Goal: Task Accomplishment & Management: Use online tool/utility

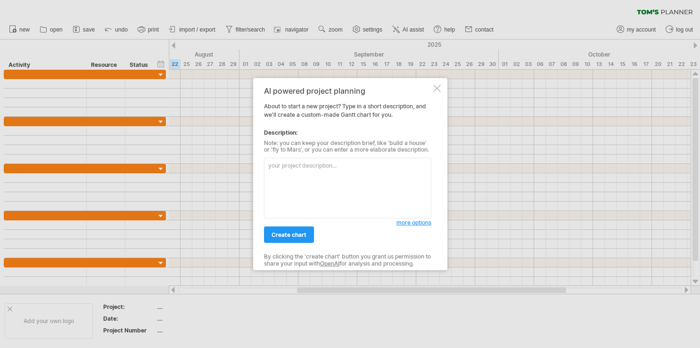
click at [432, 77] on div at bounding box center [350, 174] width 700 height 348
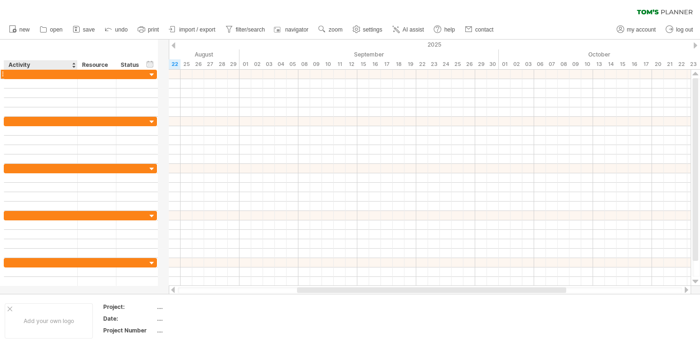
drag, startPoint x: 86, startPoint y: 66, endPoint x: 73, endPoint y: 72, distance: 14.4
click at [73, 72] on div "Trying to reach [DOMAIN_NAME] Connected again... 0% clear filter new" at bounding box center [350, 174] width 700 height 348
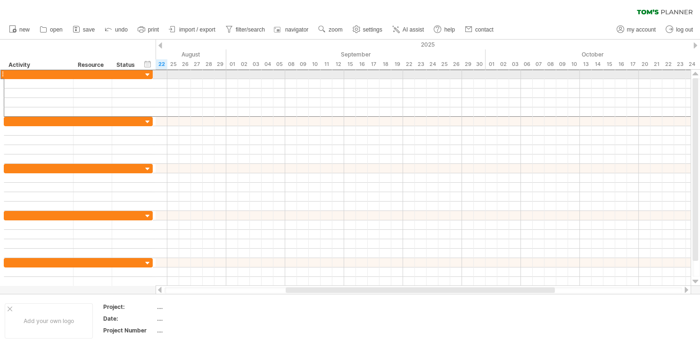
click at [26, 70] on div at bounding box center [38, 74] width 59 height 9
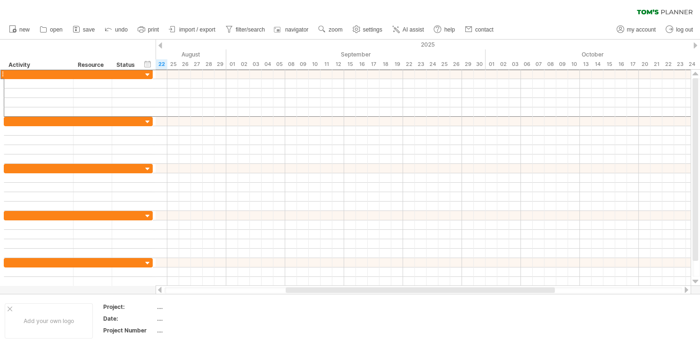
click at [29, 14] on div "clear filter reapply filter" at bounding box center [350, 10] width 700 height 20
drag, startPoint x: 24, startPoint y: 10, endPoint x: 18, endPoint y: 9, distance: 6.2
click at [24, 10] on div "clear filter reapply filter" at bounding box center [350, 10] width 700 height 20
click at [14, 8] on div "clear filter reapply filter" at bounding box center [350, 10] width 700 height 20
click at [163, 19] on div "clear filter reapply filter" at bounding box center [350, 10] width 700 height 20
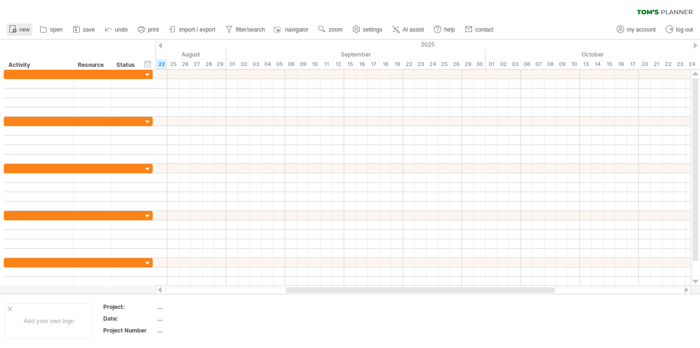
click at [12, 27] on icon at bounding box center [12, 28] width 9 height 9
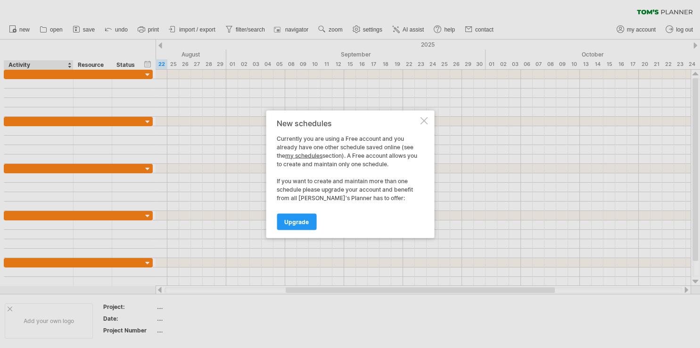
drag, startPoint x: 419, startPoint y: 121, endPoint x: 427, endPoint y: 127, distance: 10.1
click at [420, 122] on div "New schedules Currently you are using a Free account and you already have one o…" at bounding box center [350, 174] width 168 height 128
click at [425, 122] on div at bounding box center [424, 121] width 8 height 8
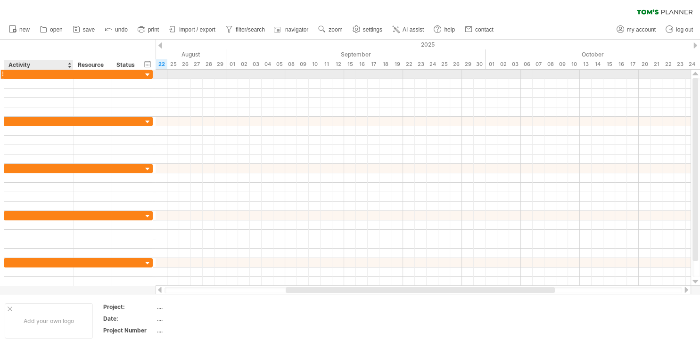
click at [32, 71] on div at bounding box center [38, 74] width 59 height 9
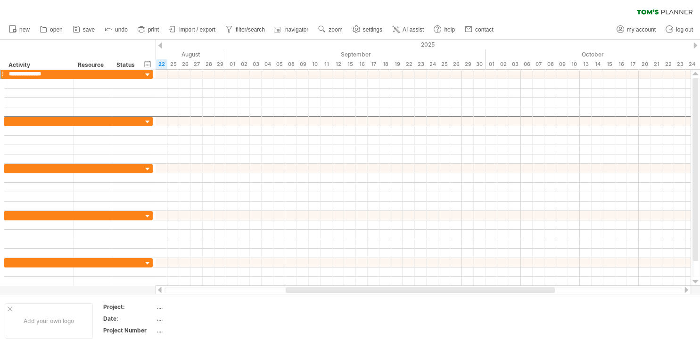
type input "**********"
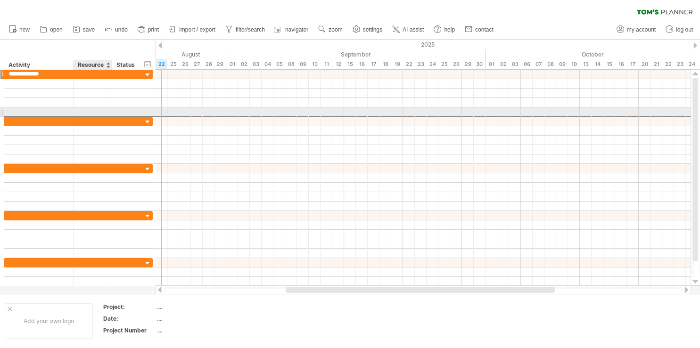
click at [91, 113] on div at bounding box center [92, 111] width 29 height 9
click at [91, 118] on div at bounding box center [92, 121] width 29 height 9
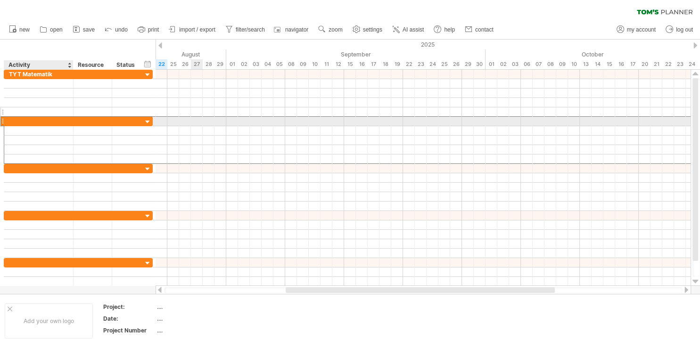
click at [15, 115] on div at bounding box center [38, 111] width 59 height 9
click at [16, 120] on div at bounding box center [38, 121] width 59 height 9
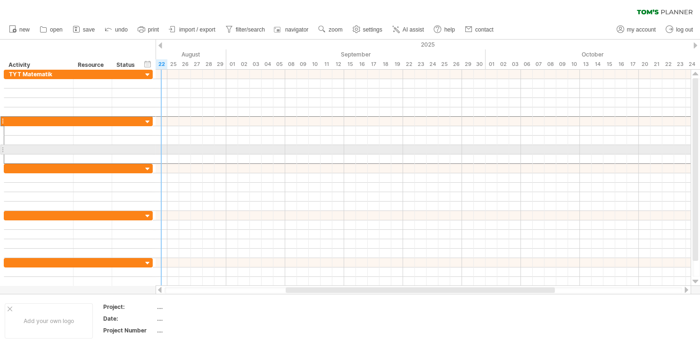
type input "*"
type input "******"
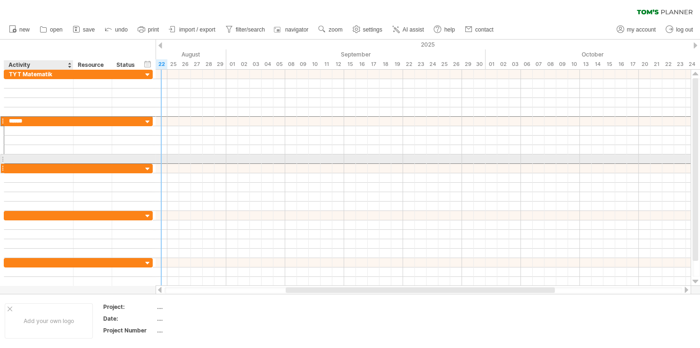
click at [25, 164] on div at bounding box center [38, 168] width 59 height 9
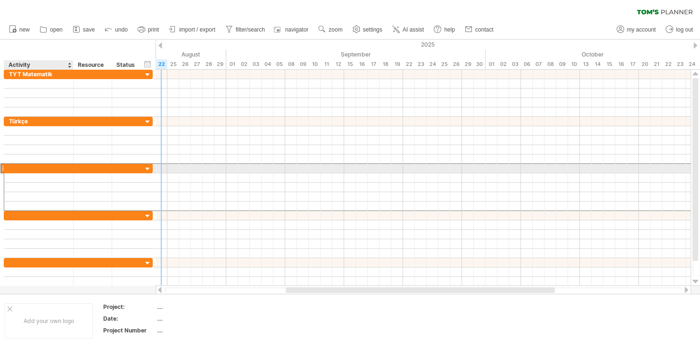
click at [27, 167] on input "text" at bounding box center [38, 168] width 59 height 9
type input "*"
type input "********"
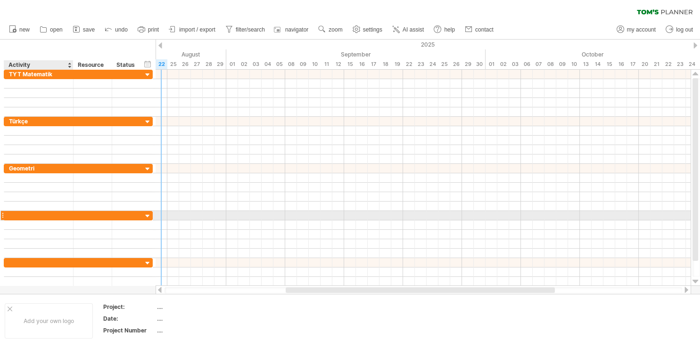
click at [40, 216] on div at bounding box center [38, 215] width 59 height 9
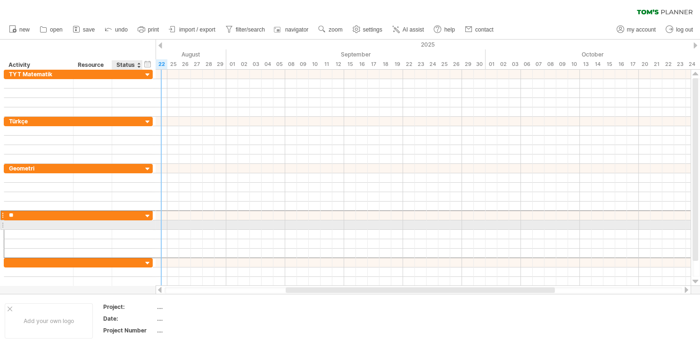
type input "*"
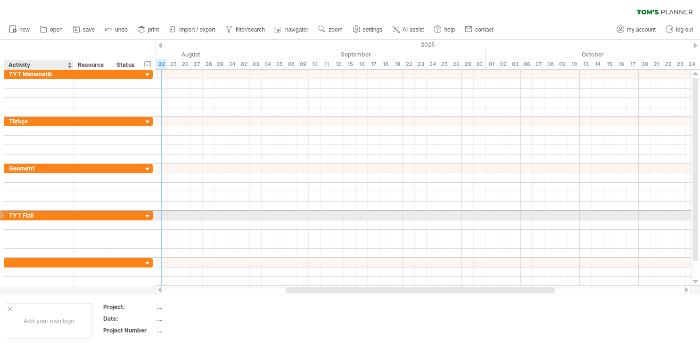
click at [35, 215] on div "TYT Fizil" at bounding box center [38, 215] width 59 height 9
click at [45, 211] on input "*********" at bounding box center [38, 215] width 59 height 9
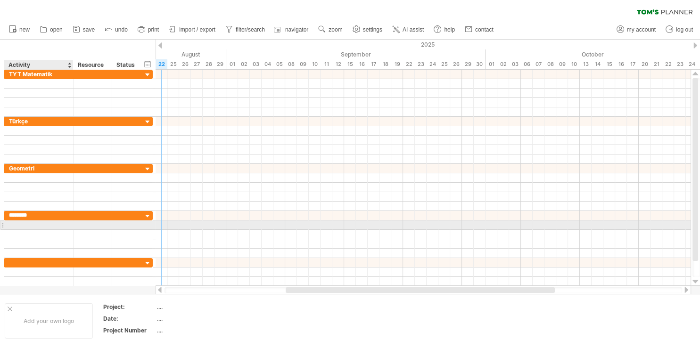
type input "*********"
